Goal: Navigation & Orientation: Understand site structure

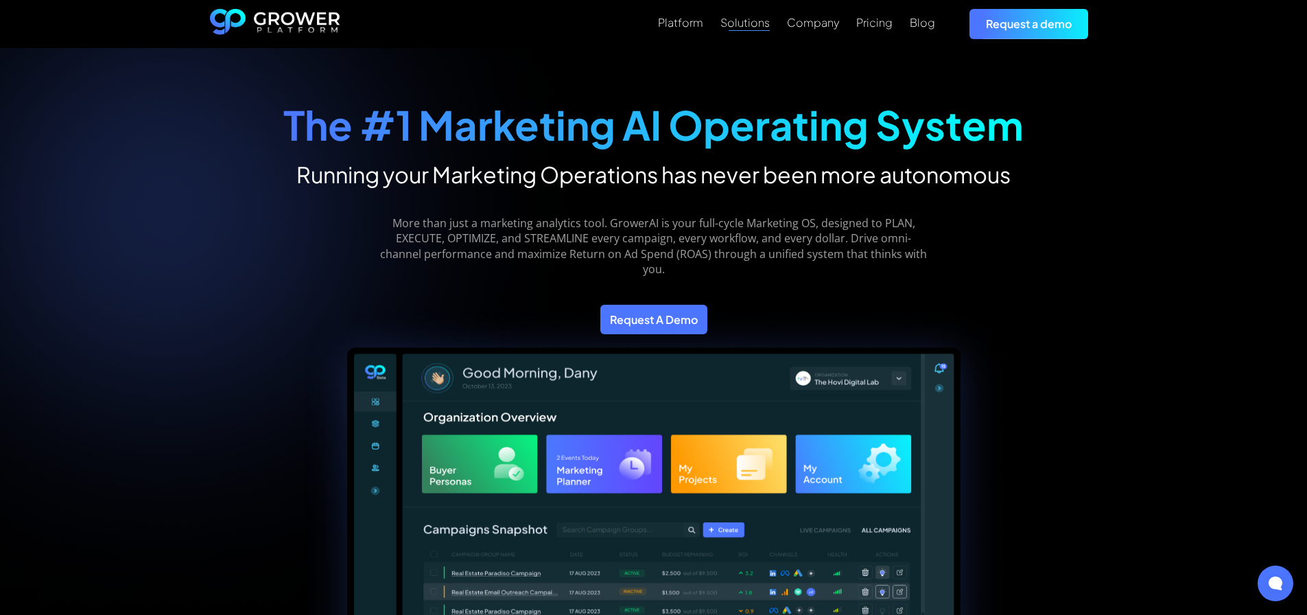
click at [750, 21] on div "Solutions" at bounding box center [745, 22] width 49 height 13
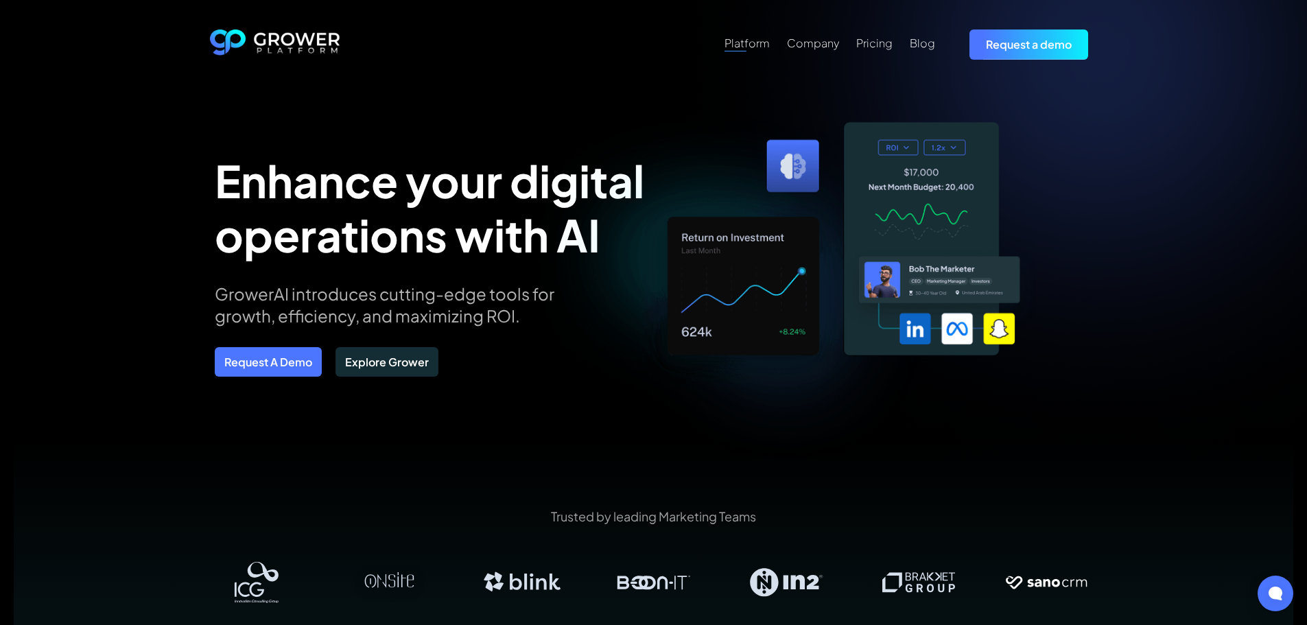
click at [751, 36] on div "Platform" at bounding box center [747, 42] width 45 height 13
